Goal: Find specific fact: Find specific fact

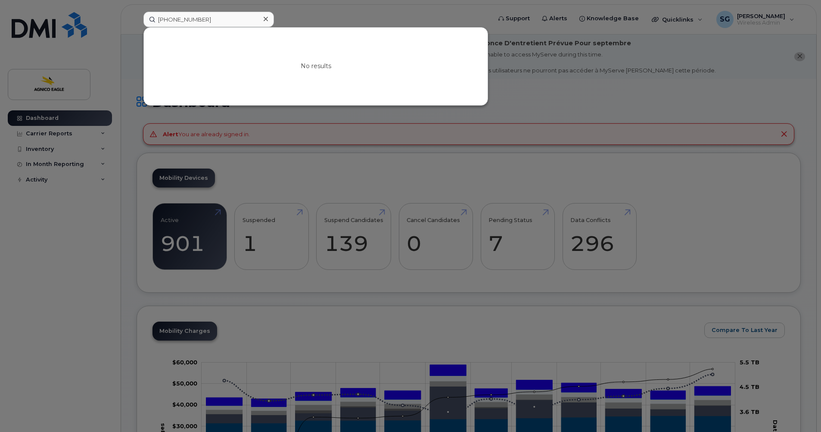
type input "[PHONE_NUMBER]"
click at [265, 21] on icon at bounding box center [266, 19] width 4 height 7
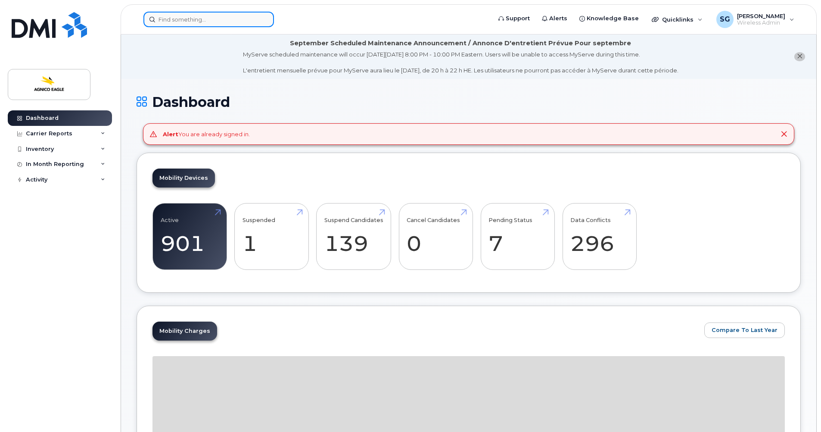
click at [162, 20] on input at bounding box center [208, 20] width 131 height 16
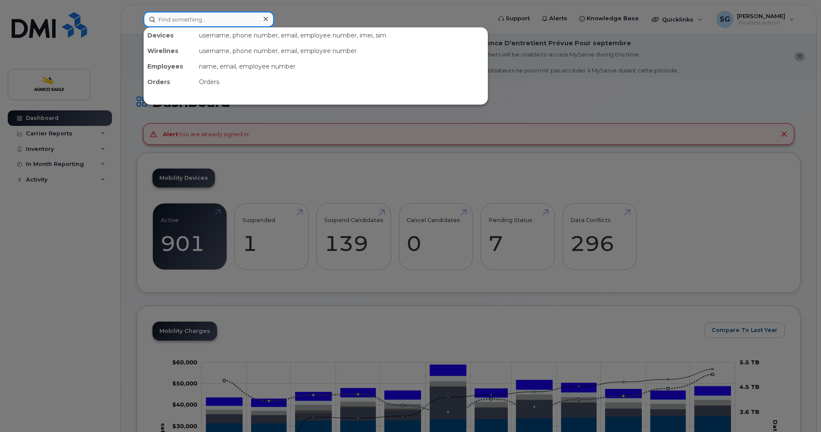
paste input "[PHONE_NUMBER]"
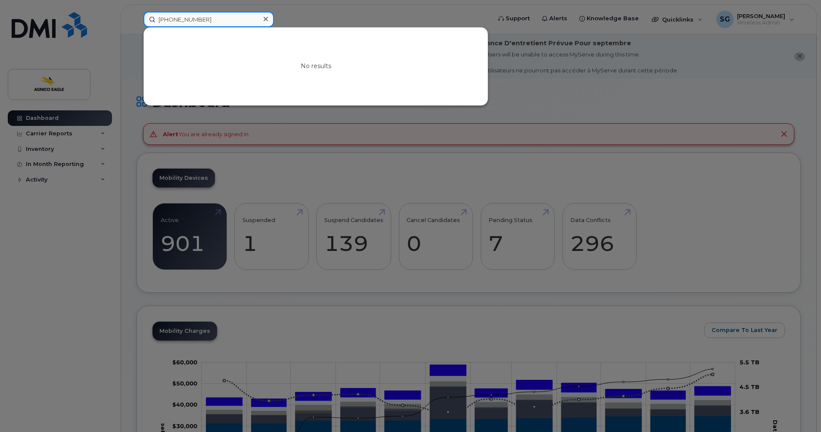
type input "[PHONE_NUMBER]"
drag, startPoint x: 265, startPoint y: 17, endPoint x: 259, endPoint y: 18, distance: 6.0
click at [265, 17] on icon at bounding box center [266, 19] width 4 height 7
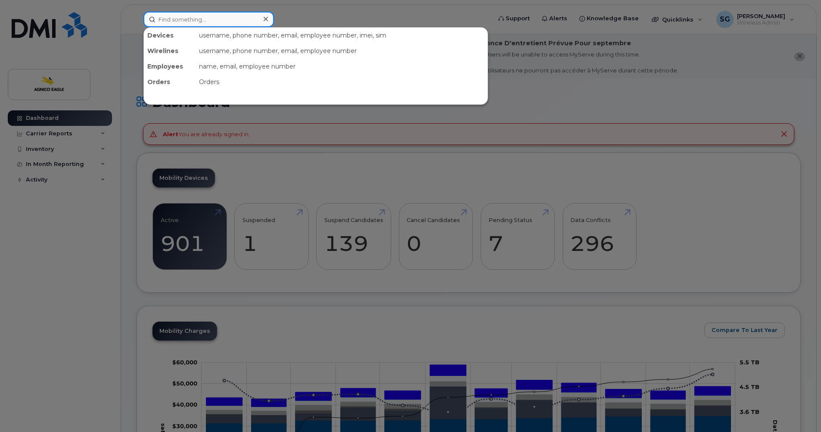
click at [249, 19] on input at bounding box center [208, 20] width 131 height 16
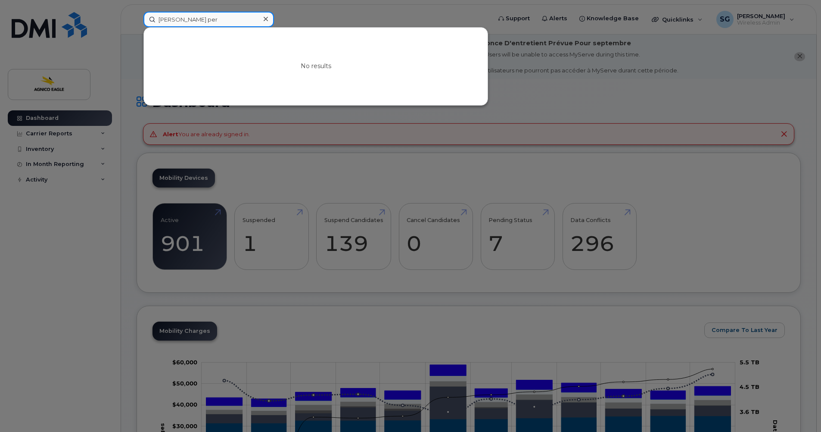
type input "stephane per"
click at [267, 17] on icon at bounding box center [266, 19] width 4 height 7
